Goal: Obtain resource: Obtain resource

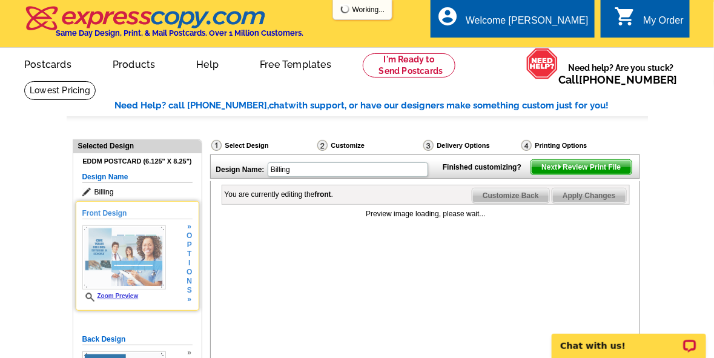
click at [128, 257] on img at bounding box center [124, 257] width 84 height 64
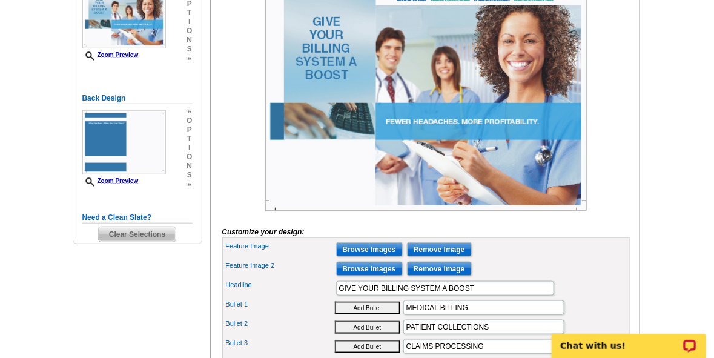
scroll to position [242, 0]
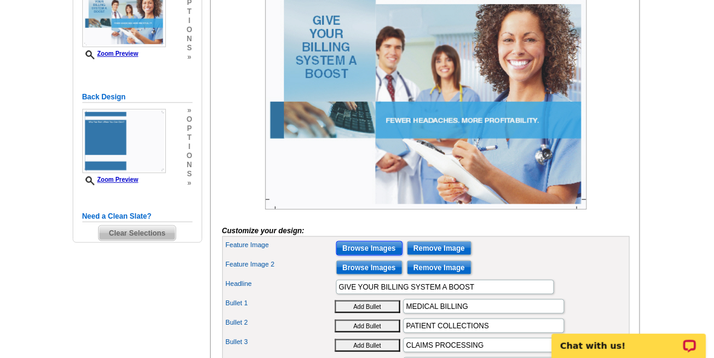
click at [379, 256] on input "Browse Images" at bounding box center [369, 248] width 67 height 15
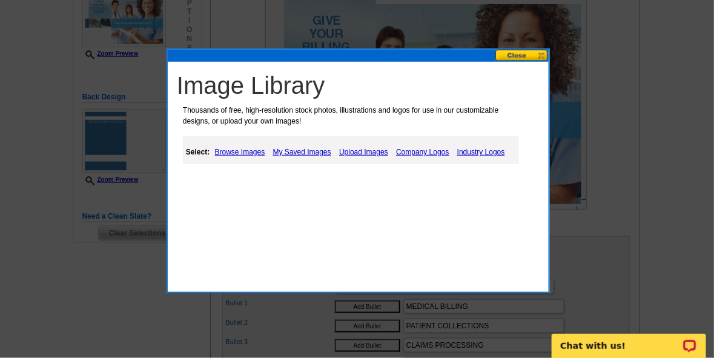
click at [243, 149] on link "Browse Images" at bounding box center [240, 152] width 56 height 15
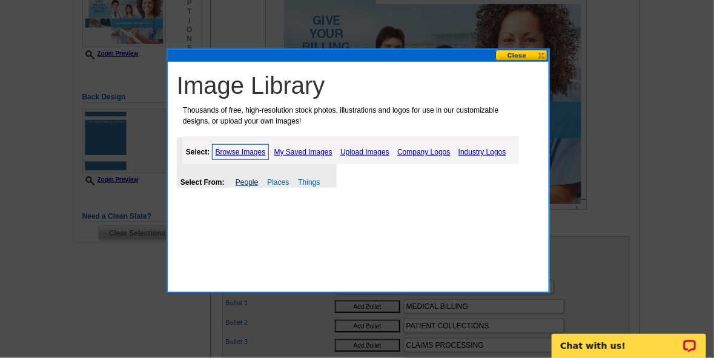
click at [254, 184] on link "People" at bounding box center [247, 182] width 22 height 8
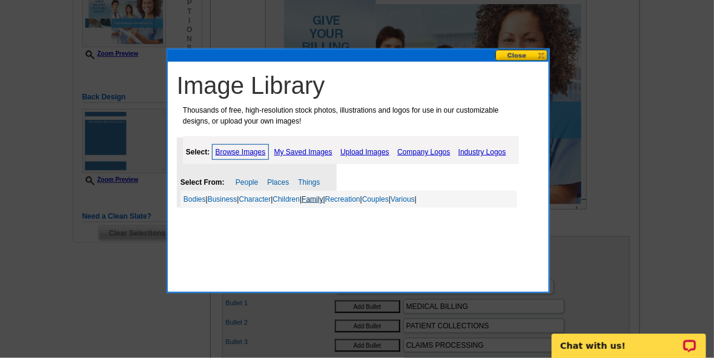
click at [323, 199] on link "Family" at bounding box center [312, 199] width 21 height 8
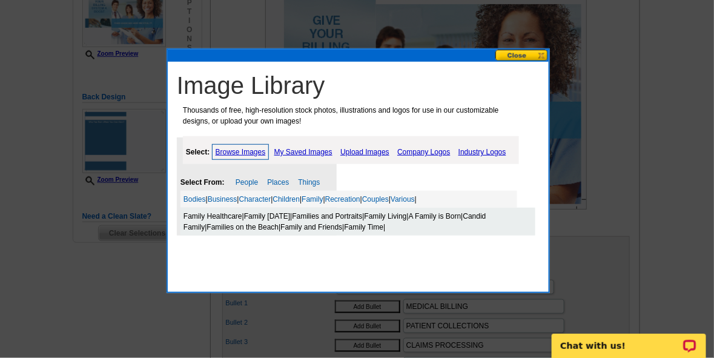
click at [229, 217] on link "Family Healthcare" at bounding box center [213, 216] width 59 height 8
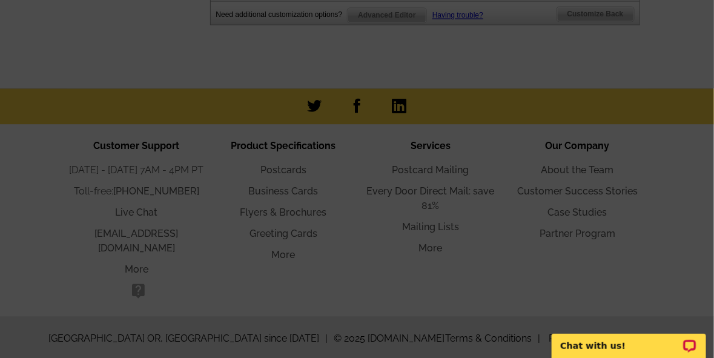
scroll to position [362, 0]
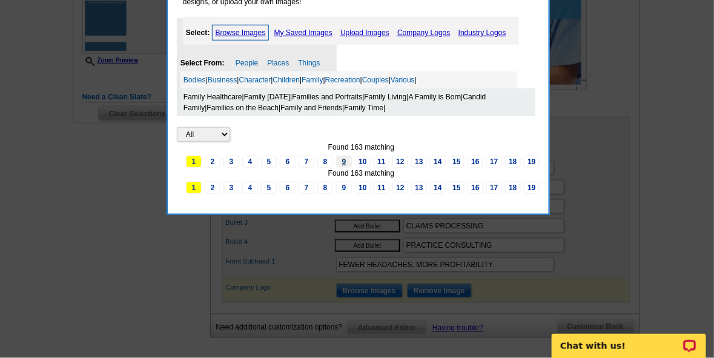
click at [345, 162] on link "9" at bounding box center [344, 162] width 16 height 12
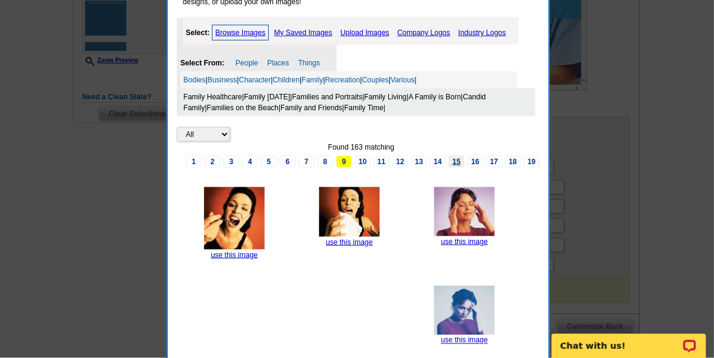
click at [458, 159] on link "15" at bounding box center [457, 162] width 16 height 12
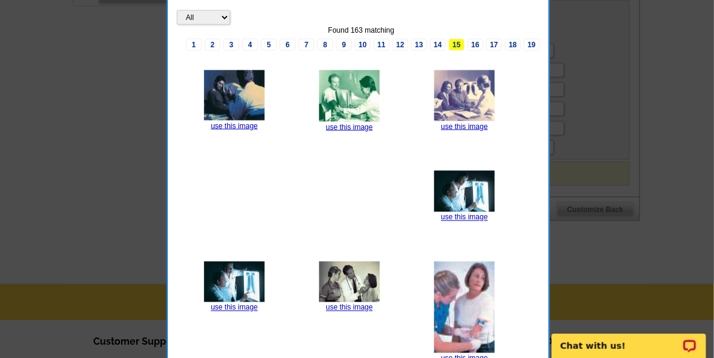
scroll to position [486, 0]
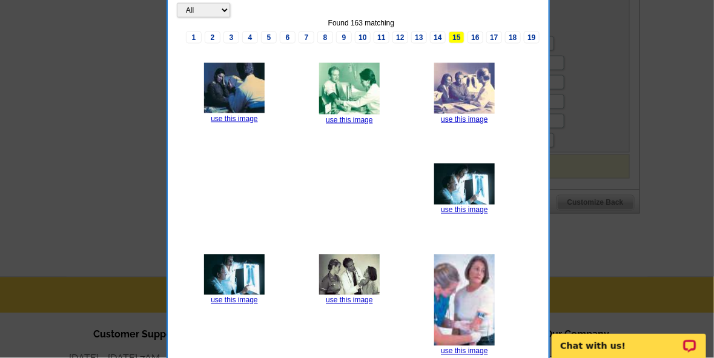
click at [526, 35] on link "19" at bounding box center [532, 37] width 16 height 12
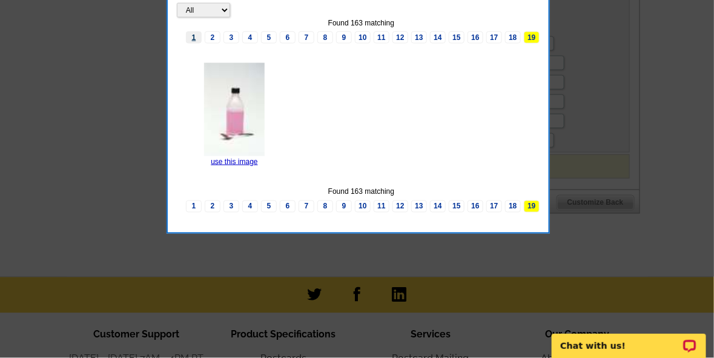
click at [202, 36] on link "1" at bounding box center [194, 37] width 16 height 12
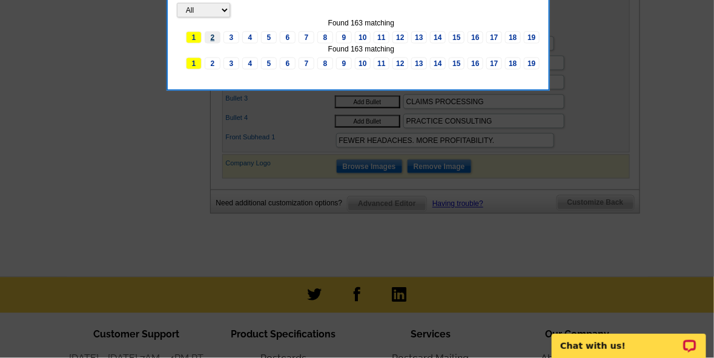
click at [220, 34] on link "2" at bounding box center [213, 37] width 16 height 12
click at [490, 33] on link "17" at bounding box center [494, 37] width 16 height 12
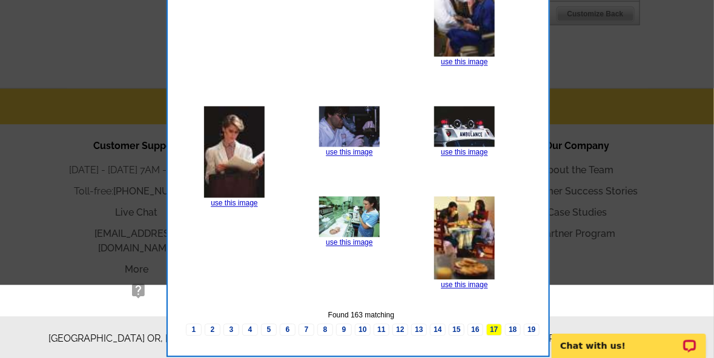
scroll to position [362, 0]
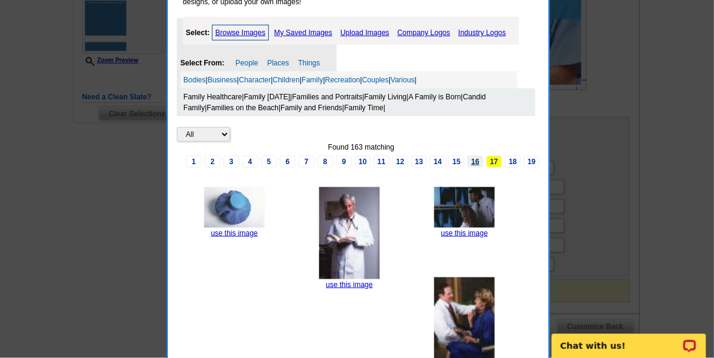
click at [471, 156] on link "16" at bounding box center [476, 162] width 16 height 12
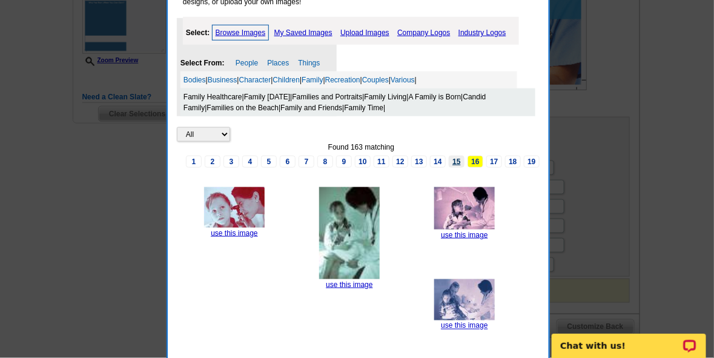
click at [454, 157] on link "15" at bounding box center [457, 162] width 16 height 12
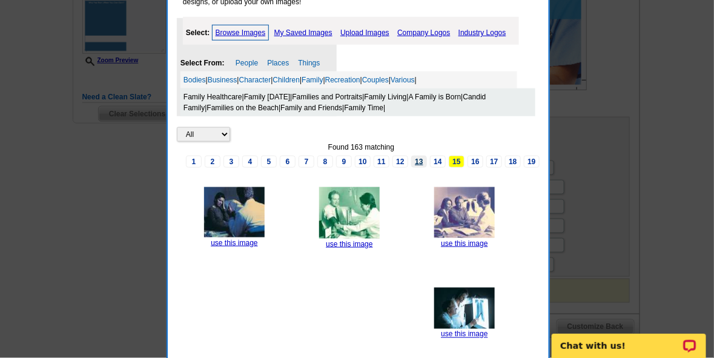
click at [417, 158] on link "13" at bounding box center [419, 162] width 16 height 12
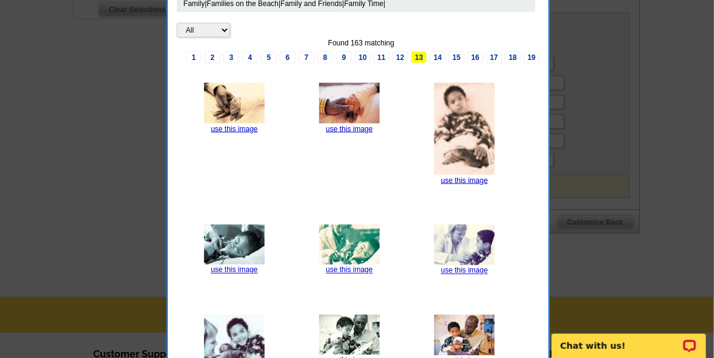
scroll to position [450, 0]
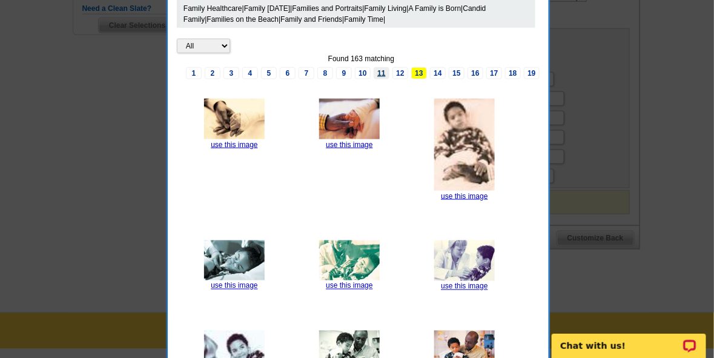
click at [379, 71] on link "11" at bounding box center [382, 73] width 16 height 12
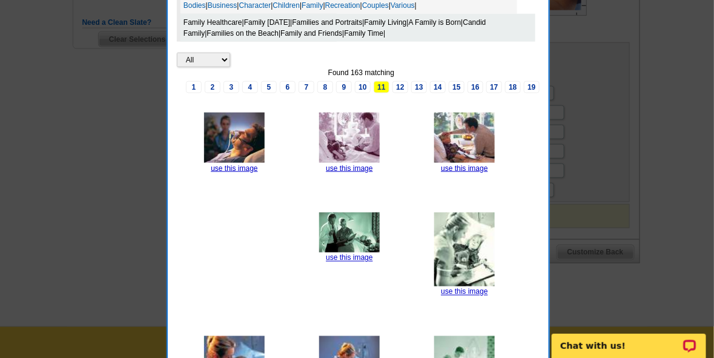
scroll to position [420, 0]
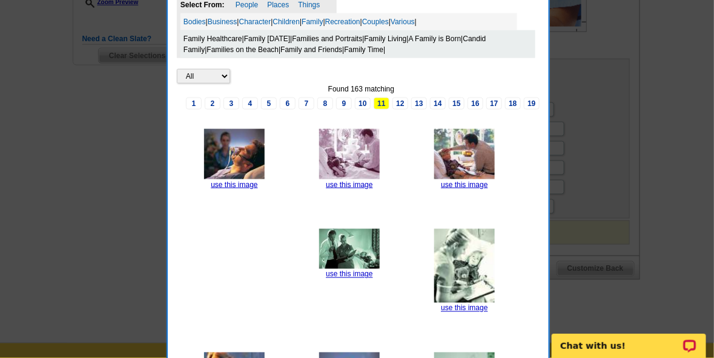
click at [403, 37] on link "Family Living" at bounding box center [386, 39] width 42 height 8
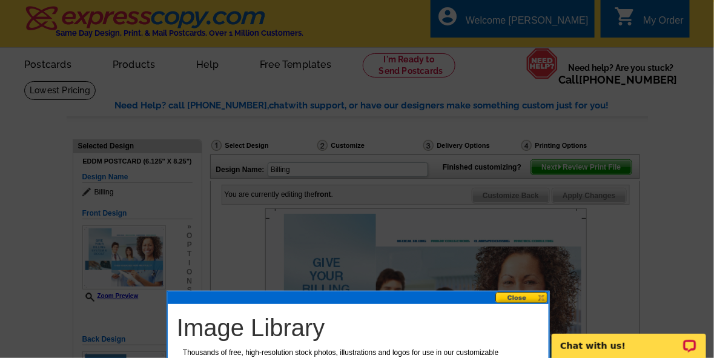
scroll to position [313, 0]
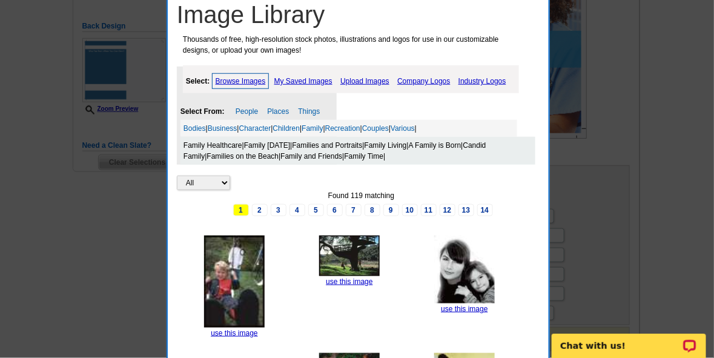
click at [227, 146] on link "Family Healthcare" at bounding box center [213, 145] width 59 height 8
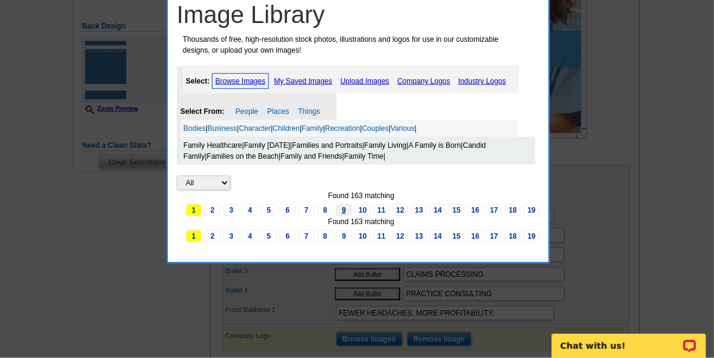
click at [344, 210] on link "9" at bounding box center [344, 210] width 16 height 12
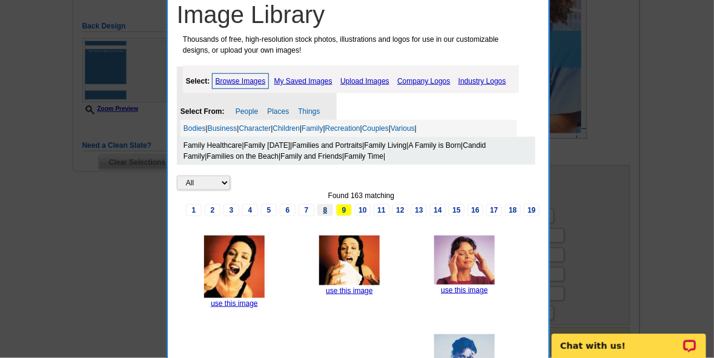
click at [325, 210] on link "8" at bounding box center [325, 210] width 16 height 12
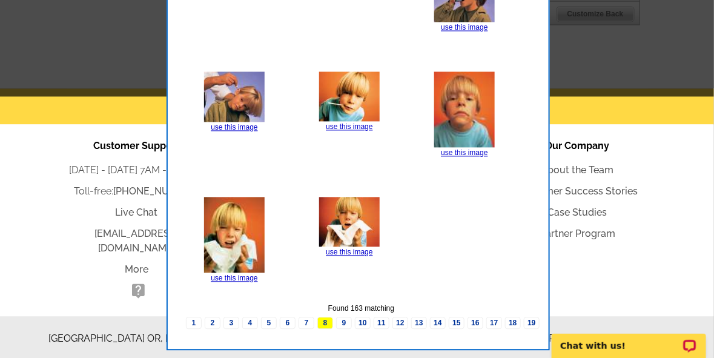
scroll to position [362, 0]
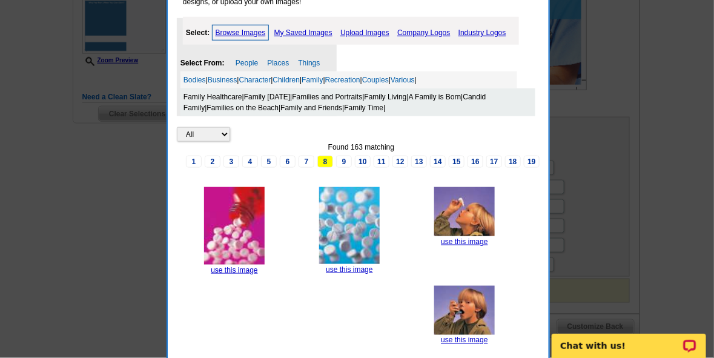
click at [305, 160] on link "7" at bounding box center [307, 162] width 16 height 12
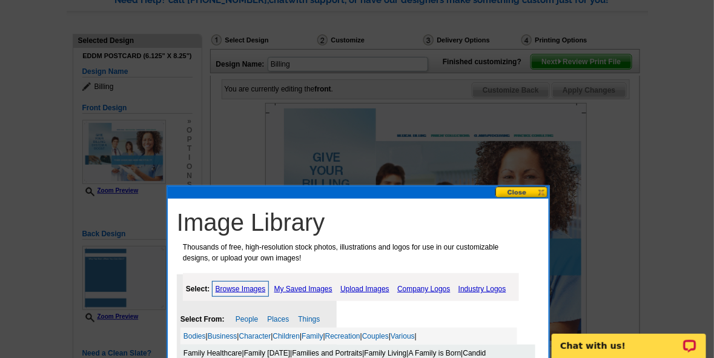
scroll to position [419, 0]
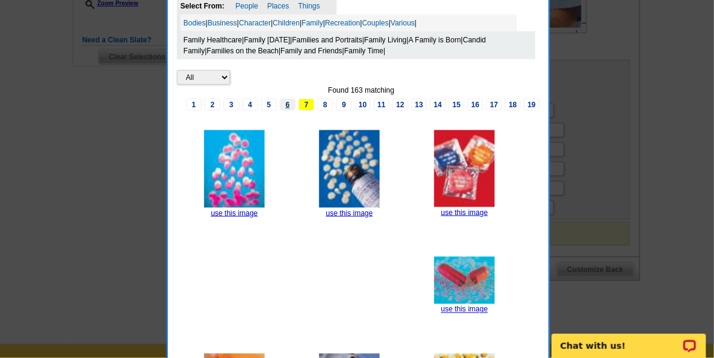
click at [290, 105] on link "6" at bounding box center [288, 105] width 16 height 12
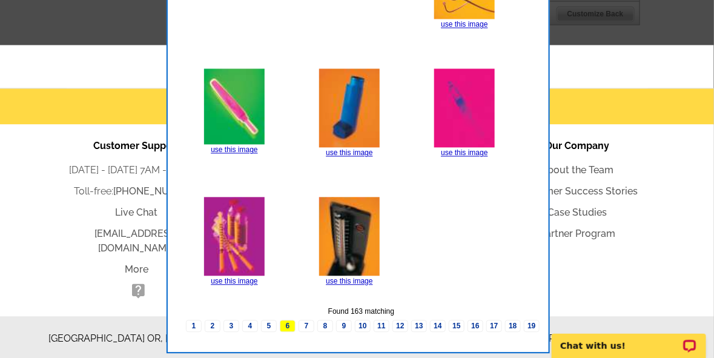
scroll to position [362, 0]
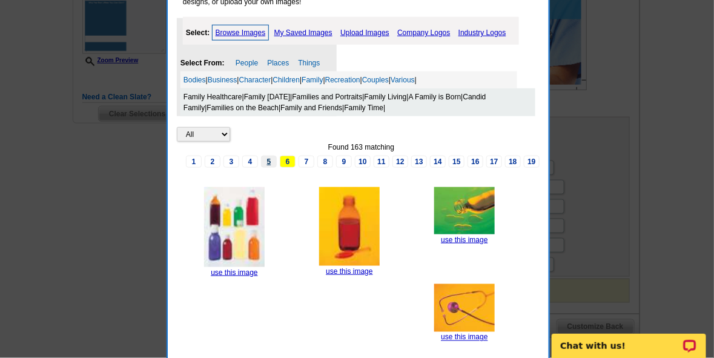
click at [268, 161] on link "5" at bounding box center [269, 162] width 16 height 12
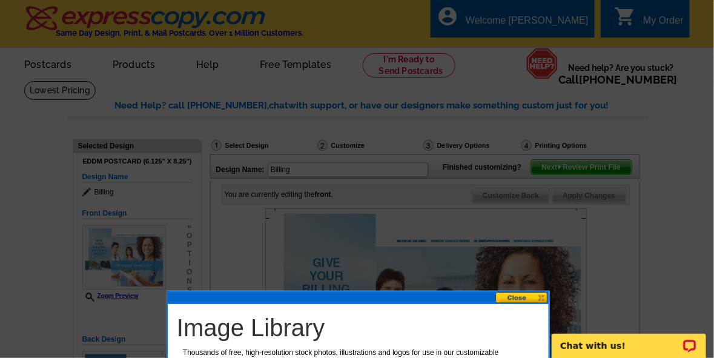
scroll to position [313, 0]
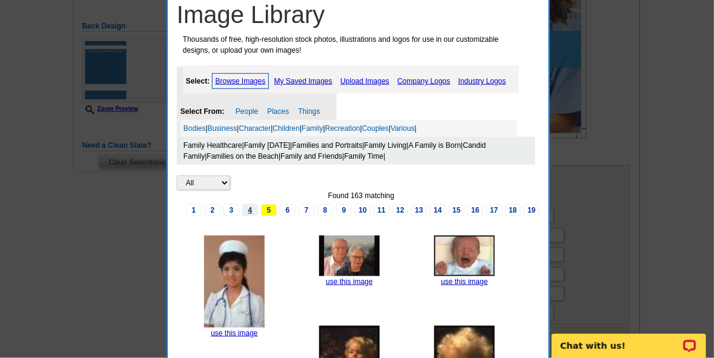
click at [255, 208] on link "4" at bounding box center [250, 210] width 16 height 12
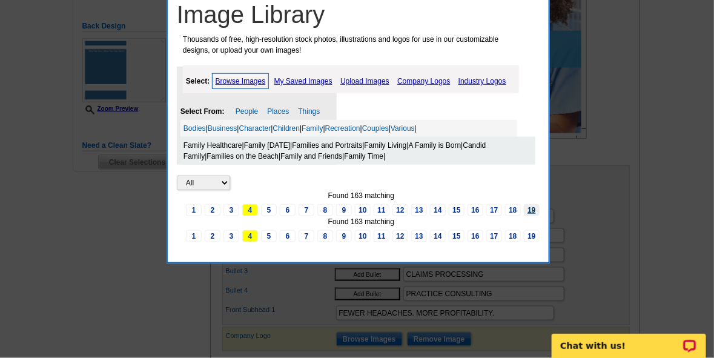
click at [525, 209] on link "19" at bounding box center [532, 210] width 16 height 12
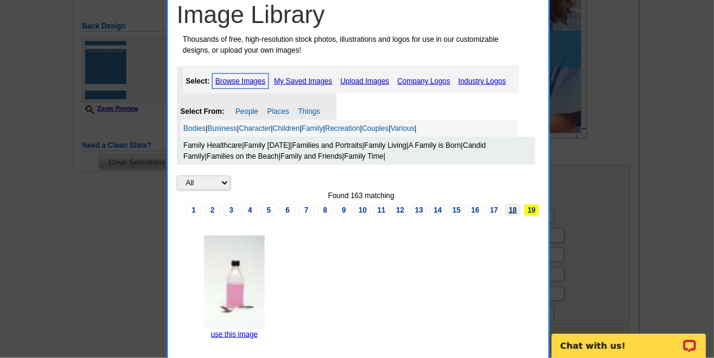
click at [509, 208] on link "18" at bounding box center [513, 210] width 16 height 12
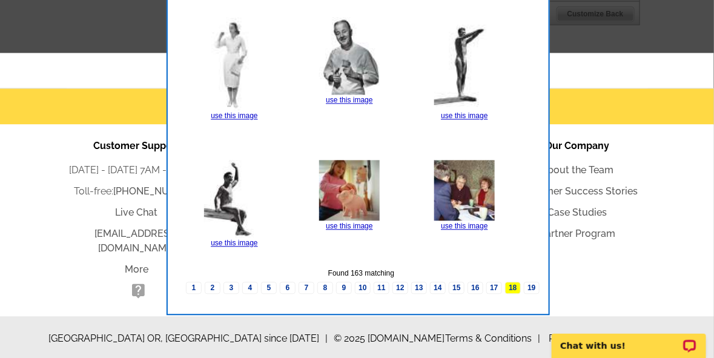
scroll to position [362, 0]
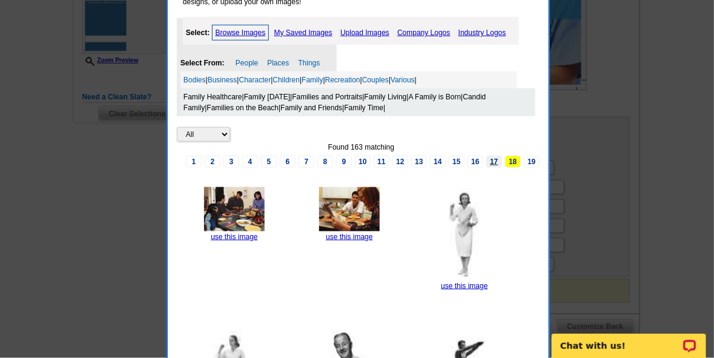
click at [492, 162] on link "17" at bounding box center [494, 162] width 16 height 12
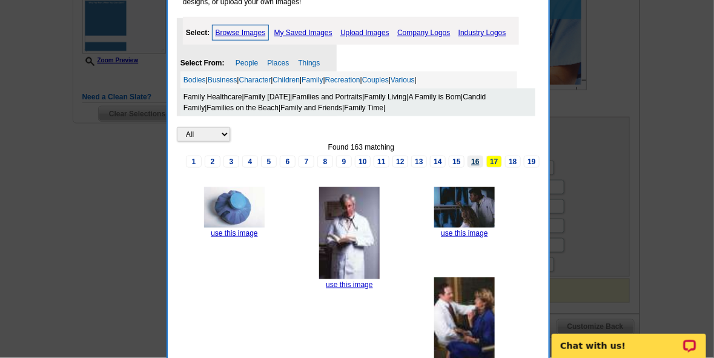
click at [468, 160] on link "16" at bounding box center [476, 162] width 16 height 12
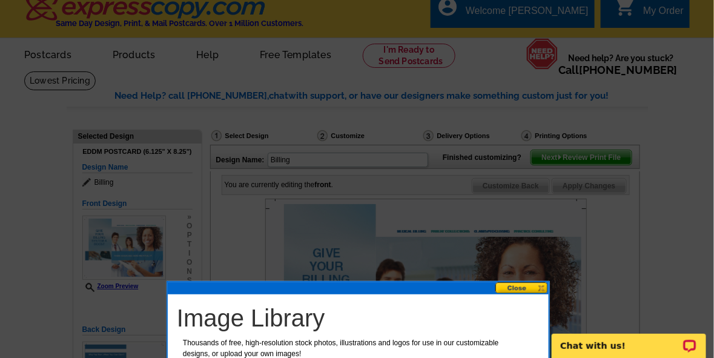
scroll to position [0, 0]
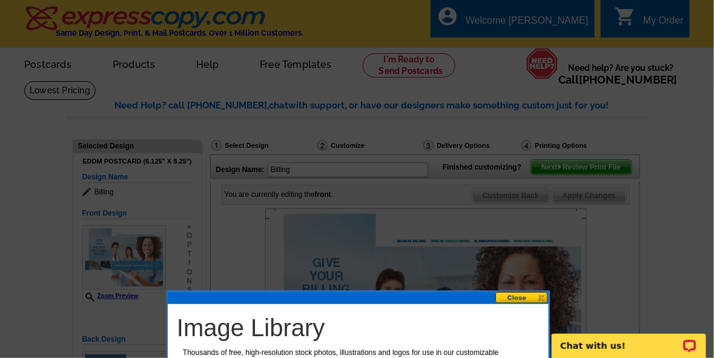
click at [515, 299] on button at bounding box center [521, 298] width 53 height 12
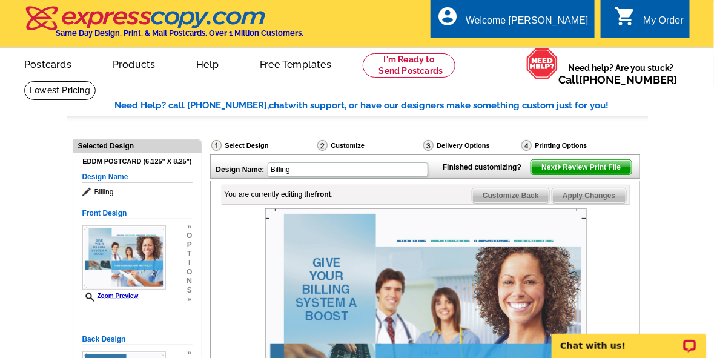
scroll to position [313, 0]
